Goal: Task Accomplishment & Management: Complete application form

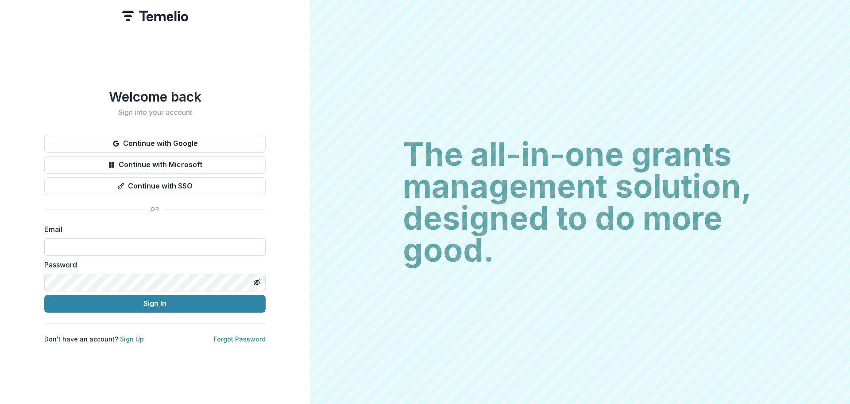
click at [93, 238] on input at bounding box center [154, 247] width 221 height 18
type input "**********"
click at [148, 238] on input at bounding box center [154, 247] width 221 height 18
type input "**********"
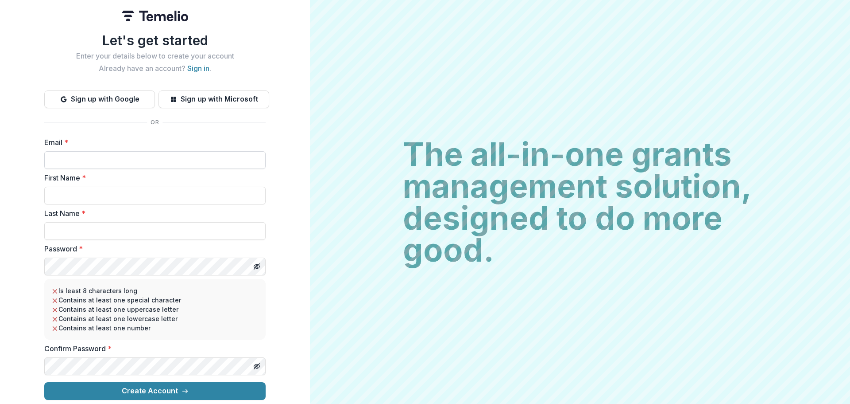
click at [65, 156] on input "Email *" at bounding box center [154, 160] width 221 height 18
type input "*"
type input "***"
click at [170, 151] on input "Email *" at bounding box center [154, 160] width 221 height 18
type input "**********"
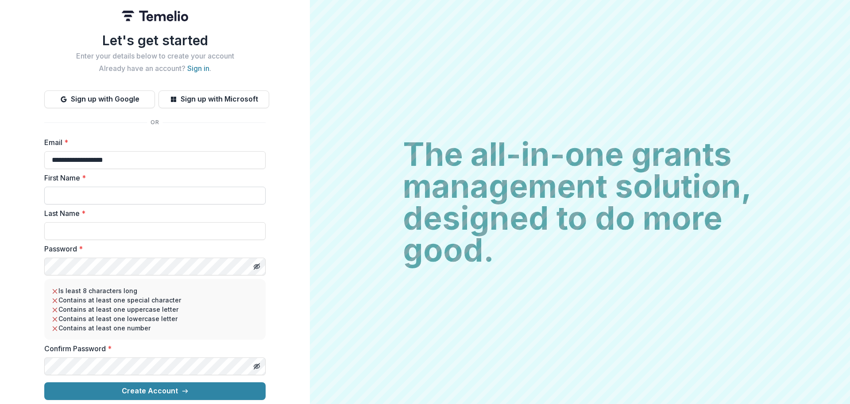
click at [143, 189] on input "First Name *" at bounding box center [154, 195] width 221 height 18
type input "******"
click at [117, 250] on label "Password *" at bounding box center [152, 248] width 216 height 11
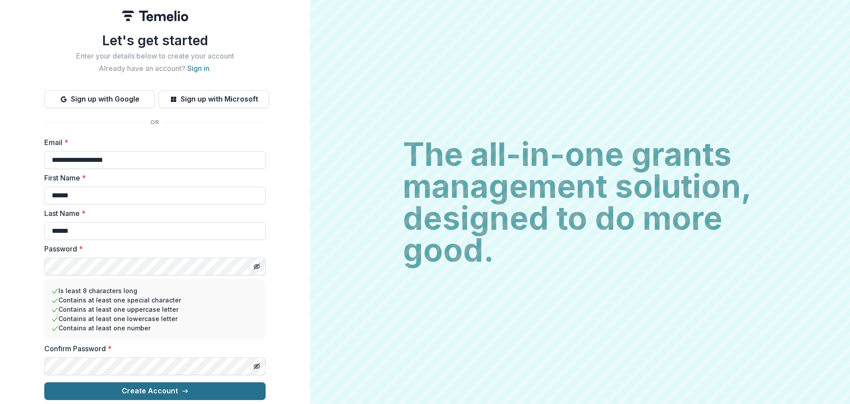
click at [157, 386] on button "Create Account" at bounding box center [154, 391] width 221 height 18
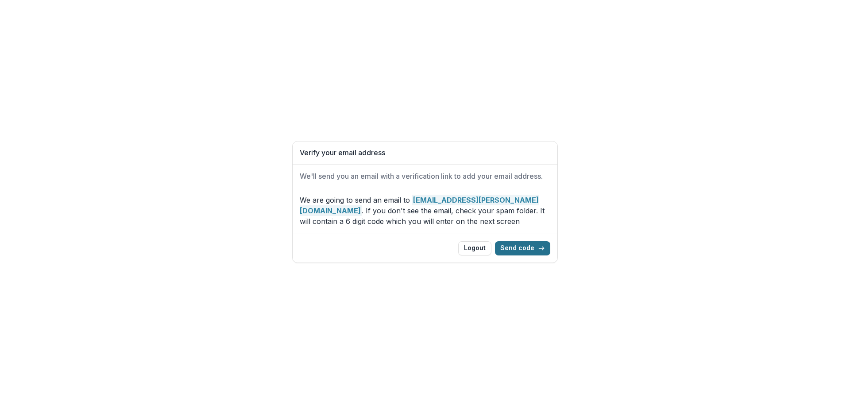
click at [522, 251] on button "Send code" at bounding box center [522, 248] width 55 height 14
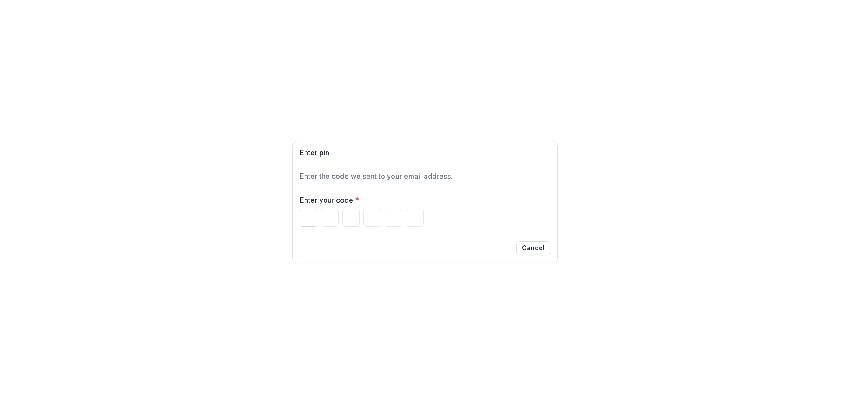
click at [300, 219] on input "Please enter your pin code" at bounding box center [309, 218] width 18 height 18
type input "*"
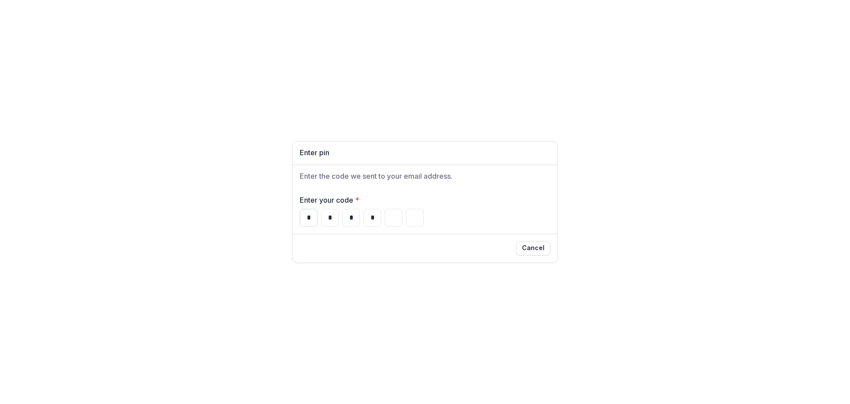
type input "*"
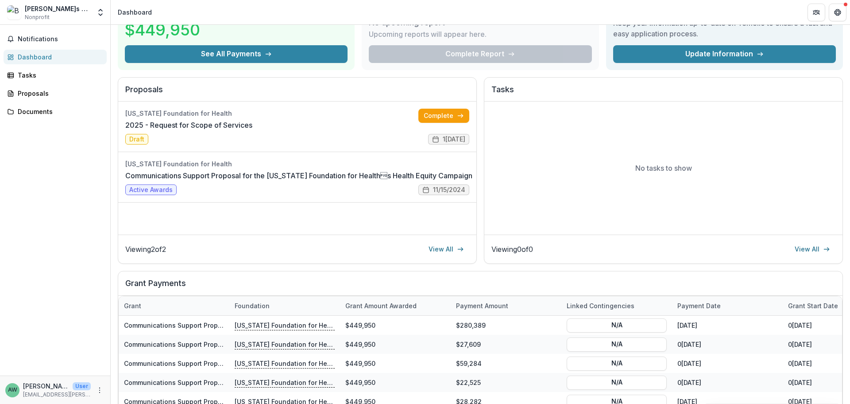
scroll to position [27, 0]
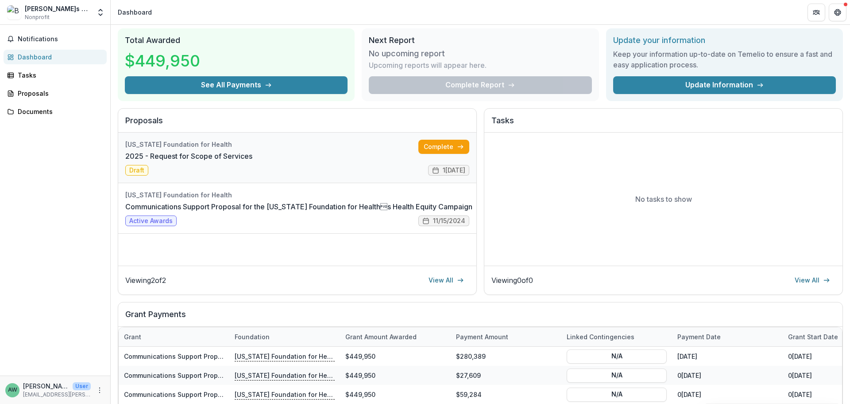
click at [252, 161] on link "2025 - Request for Scope of Services" at bounding box center [188, 156] width 127 height 11
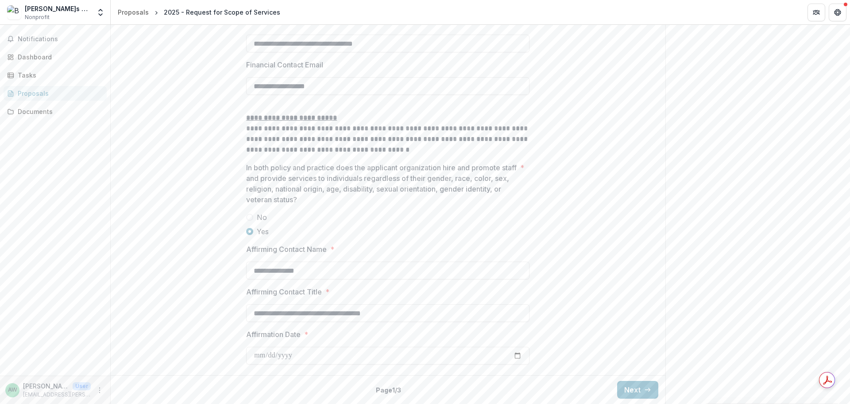
scroll to position [1685, 0]
click at [631, 385] on button "Next" at bounding box center [637, 389] width 41 height 18
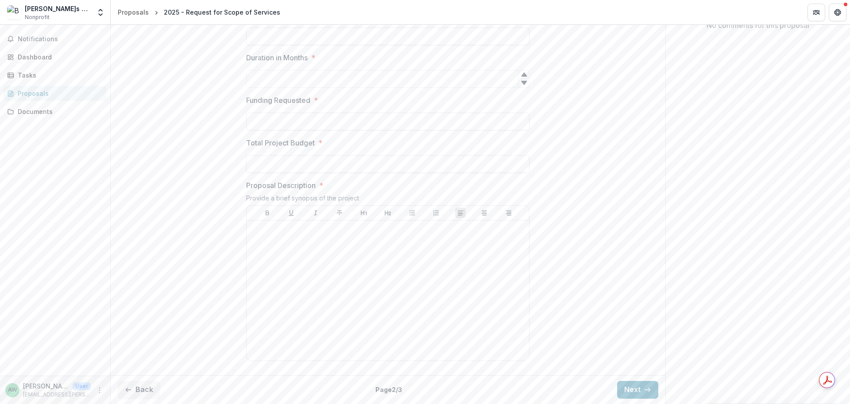
scroll to position [273, 0]
click at [636, 389] on button "Next" at bounding box center [637, 389] width 41 height 18
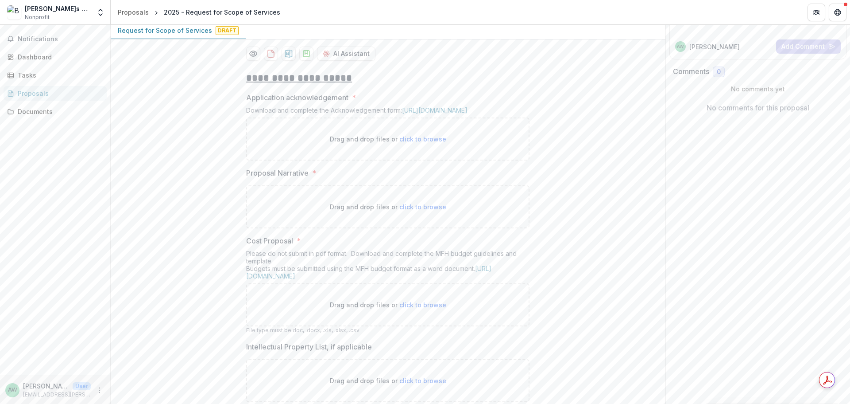
scroll to position [96, 0]
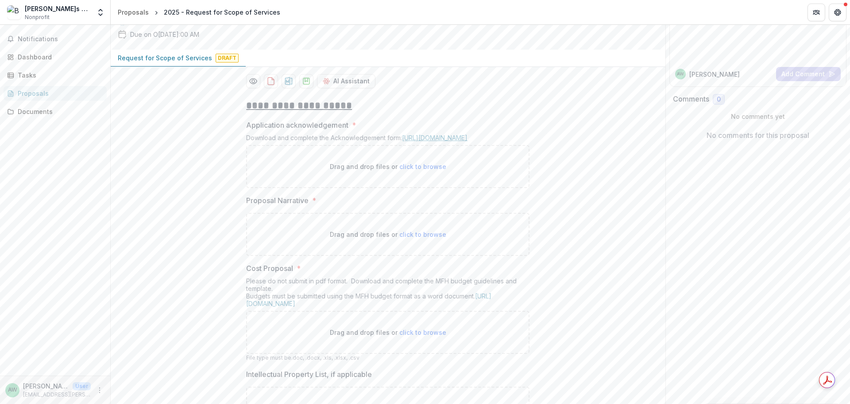
click at [428, 141] on link "[URL][DOMAIN_NAME]" at bounding box center [435, 138] width 66 height 8
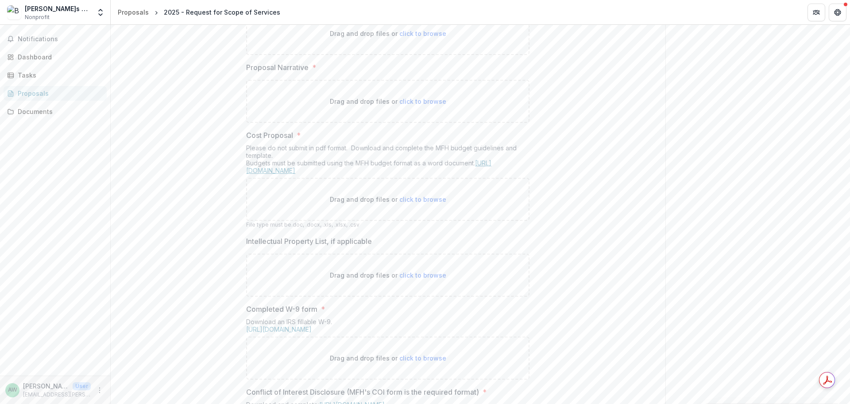
click at [411, 174] on link "[URL][DOMAIN_NAME]" at bounding box center [368, 166] width 245 height 15
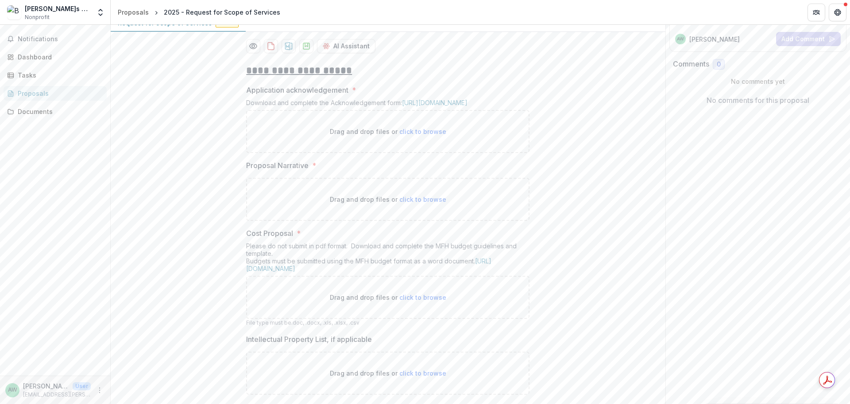
scroll to position [115, 0]
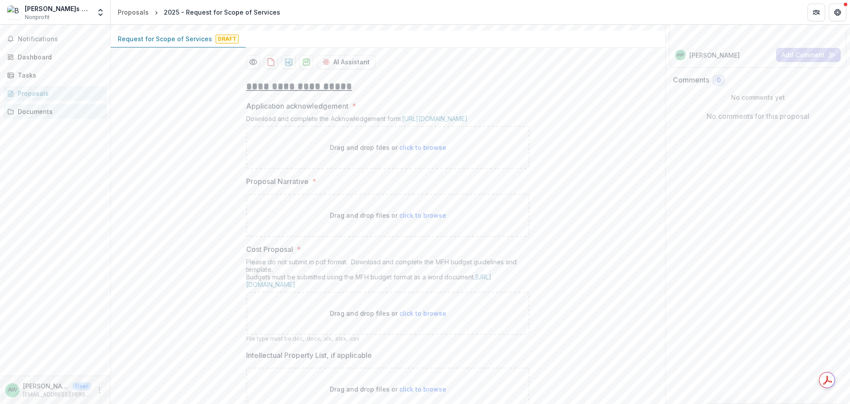
click at [37, 112] on div "Documents" at bounding box center [59, 111] width 82 height 9
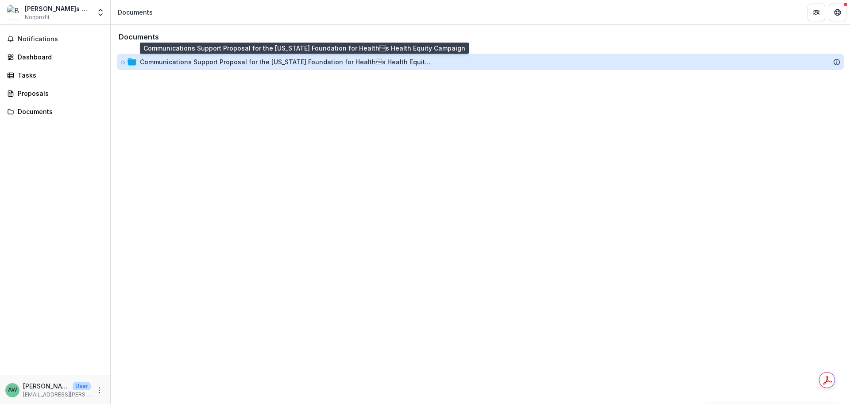
click at [165, 66] on div "Communications Support Proposal for the [US_STATE] Foundation for Healths Heal…" at bounding box center [286, 61] width 292 height 9
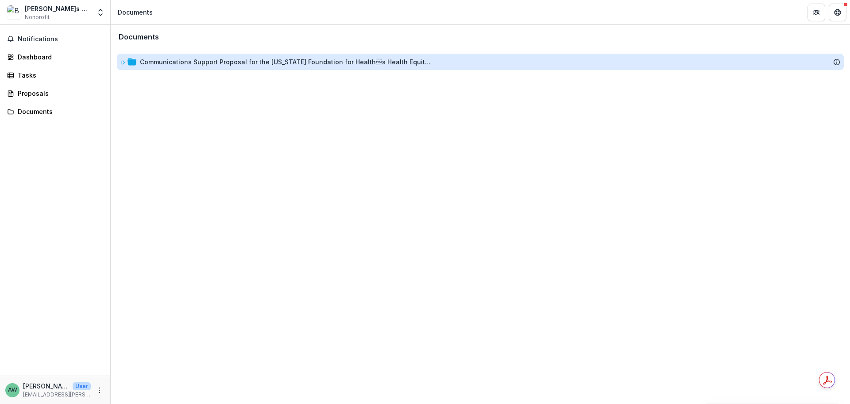
click at [165, 66] on div "Communications Support Proposal for the [US_STATE] Foundation for Healths Heal…" at bounding box center [286, 61] width 292 height 9
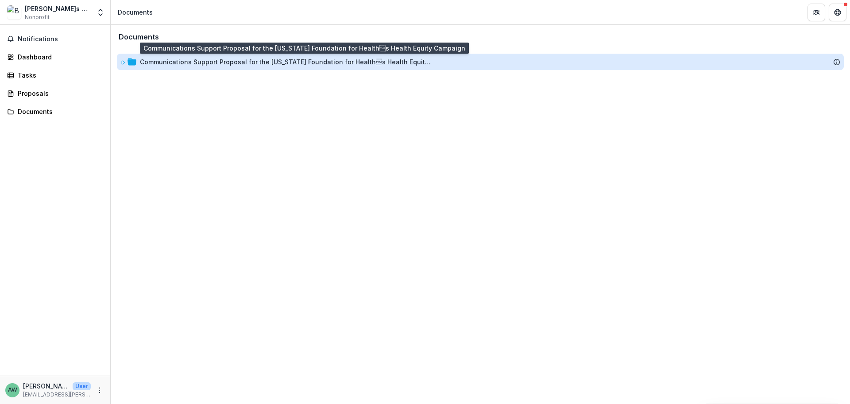
click at [202, 63] on div "Communications Support Proposal for the [US_STATE] Foundation for Healths Heal…" at bounding box center [286, 61] width 292 height 9
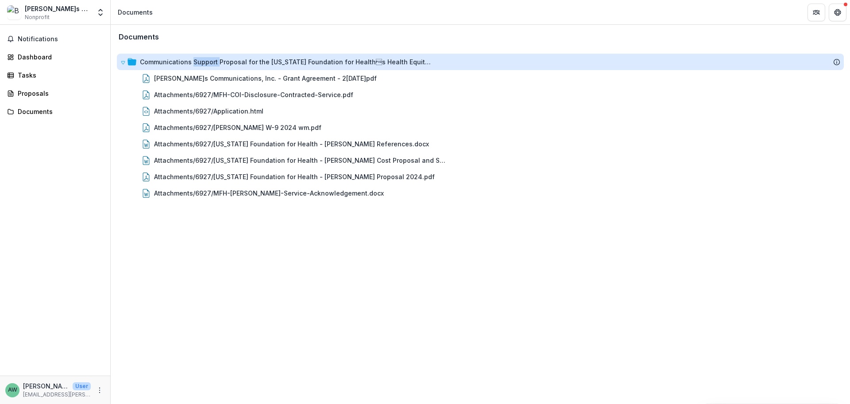
click at [202, 63] on div "Communications Support Proposal for the [US_STATE] Foundation for Healths Heal…" at bounding box center [286, 61] width 292 height 9
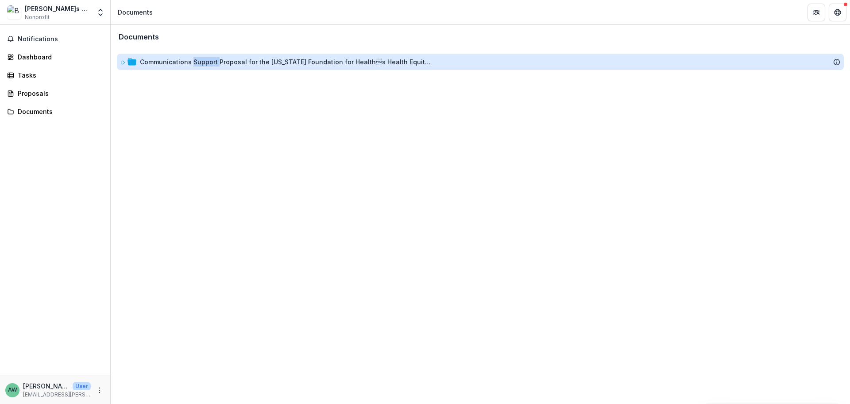
click at [202, 63] on div "Communications Support Proposal for the [US_STATE] Foundation for Healths Heal…" at bounding box center [286, 61] width 292 height 9
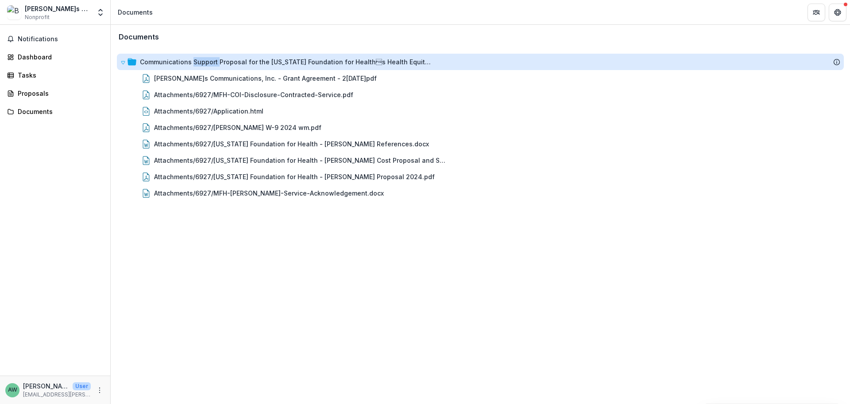
click at [202, 63] on div "Communications Support Proposal for the [US_STATE] Foundation for Healths Heal…" at bounding box center [286, 61] width 292 height 9
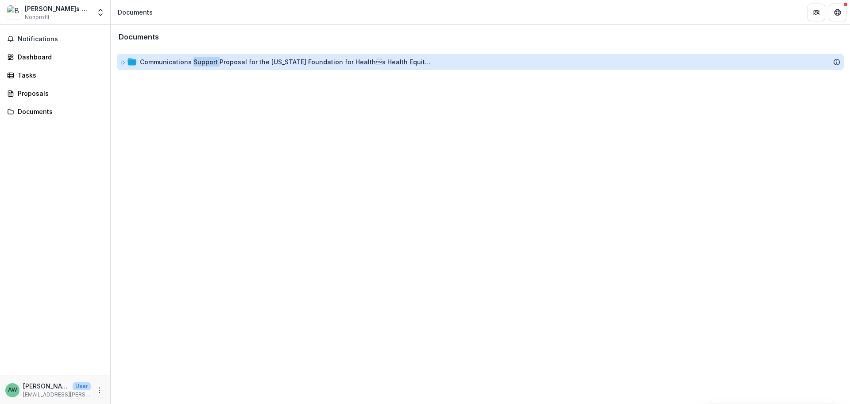
click at [202, 63] on div "Communications Support Proposal for the [US_STATE] Foundation for Healths Heal…" at bounding box center [286, 61] width 292 height 9
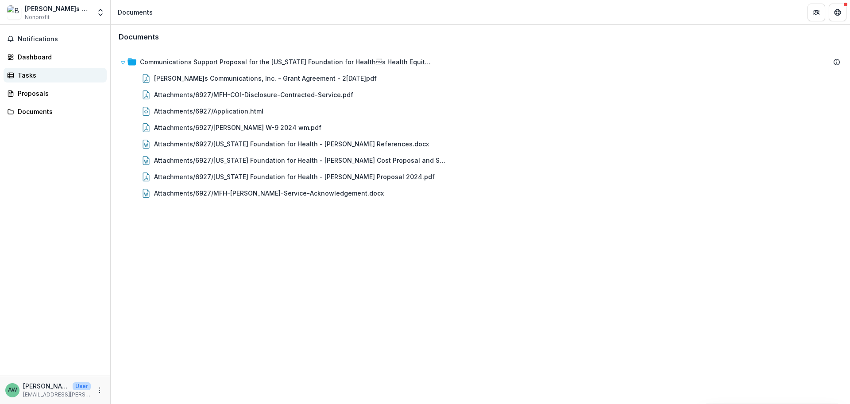
click at [33, 70] on link "Tasks" at bounding box center [55, 75] width 103 height 15
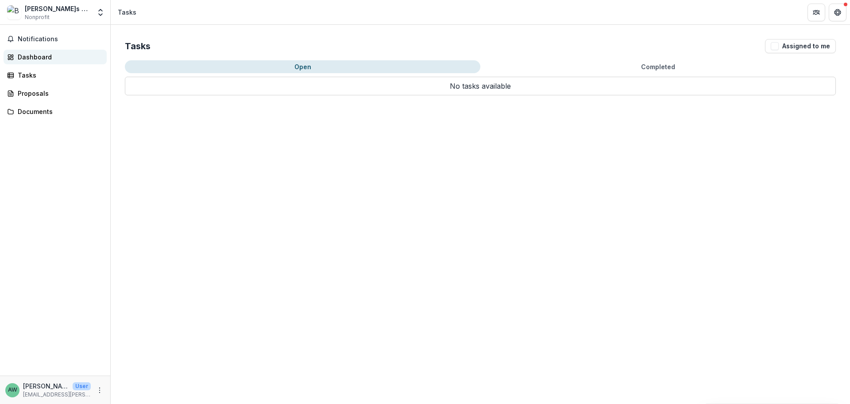
click at [34, 56] on div "Dashboard" at bounding box center [59, 56] width 82 height 9
